Goal: Download file/media

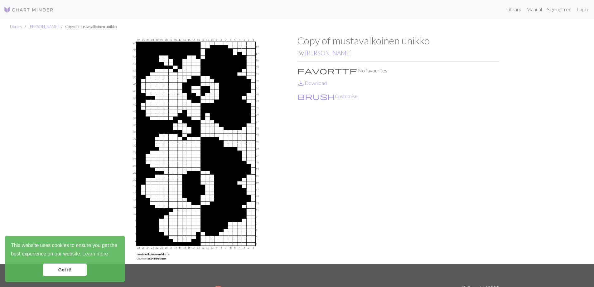
drag, startPoint x: 84, startPoint y: 197, endPoint x: 89, endPoint y: 196, distance: 5.5
click at [84, 197] on div "Library [PERSON_NAME] of mustavalkoinen unikko Copy of mustavalkoinen unikko By…" at bounding box center [297, 141] width 594 height 245
drag, startPoint x: 197, startPoint y: 82, endPoint x: 321, endPoint y: 147, distance: 140.4
click at [321, 147] on div "Copy of mustavalkoinen unikko By [PERSON_NAME] favorite No favourites save_alt …" at bounding box center [398, 149] width 202 height 229
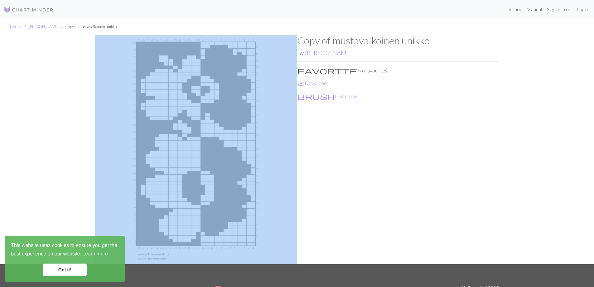
drag, startPoint x: 129, startPoint y: 33, endPoint x: 129, endPoint y: 40, distance: 6.9
click at [133, 41] on div "Library [PERSON_NAME] of mustavalkoinen unikko Copy of mustavalkoinen unikko By…" at bounding box center [297, 141] width 594 height 245
click at [129, 40] on img at bounding box center [196, 149] width 202 height 229
click at [142, 45] on img at bounding box center [196, 149] width 202 height 229
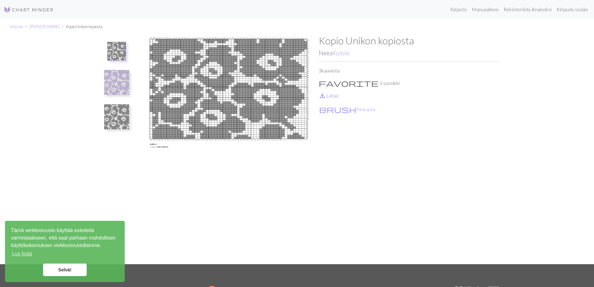
click at [333, 95] on font "Lataa" at bounding box center [332, 95] width 12 height 6
